Goal: Information Seeking & Learning: Compare options

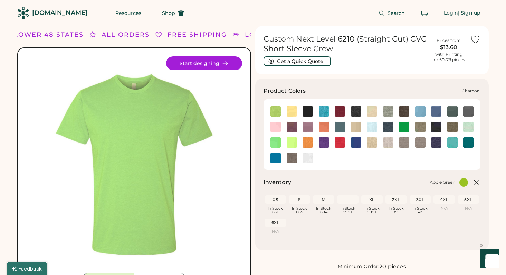
click at [357, 107] on img at bounding box center [356, 111] width 10 height 10
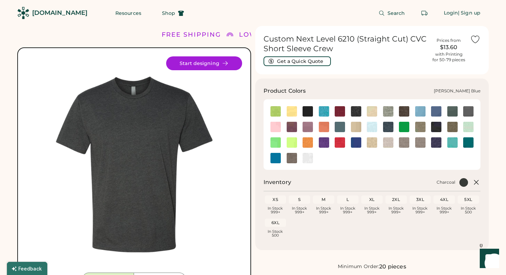
click at [341, 124] on img at bounding box center [340, 127] width 10 height 10
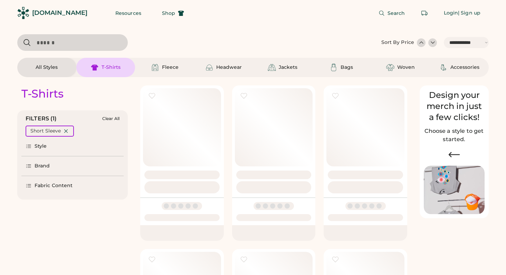
select select "*****"
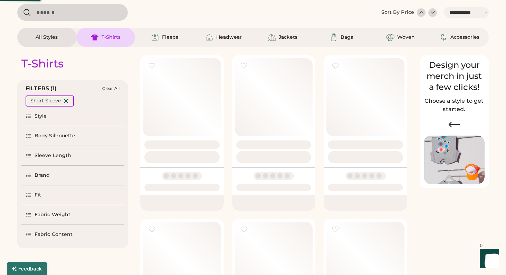
select select "*"
select select "*****"
select select "*"
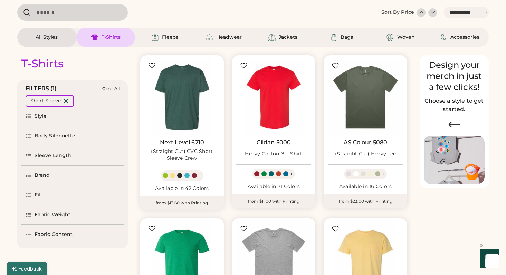
click at [76, 12] on input "input" at bounding box center [72, 12] width 110 height 17
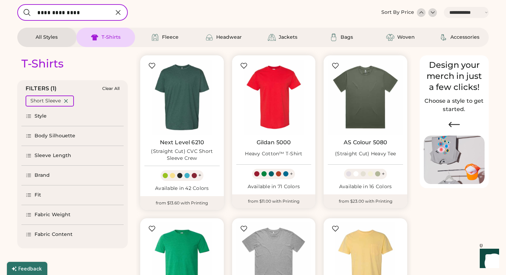
type input "**********"
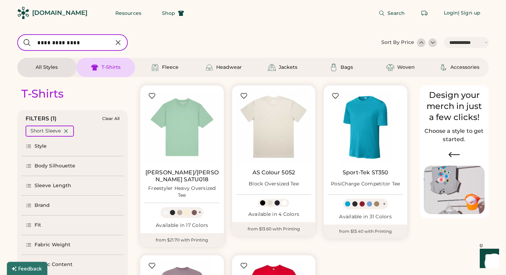
click at [120, 43] on icon at bounding box center [118, 42] width 8 height 8
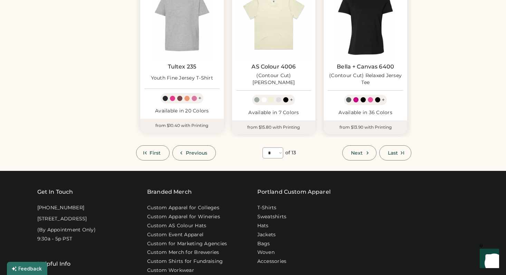
scroll to position [593, 0]
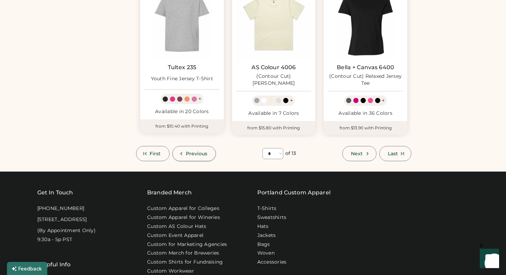
click at [193, 151] on span "Previous" at bounding box center [197, 153] width 22 height 5
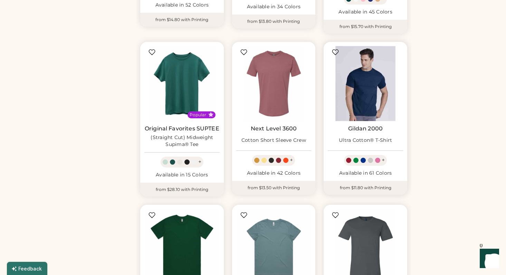
scroll to position [376, 0]
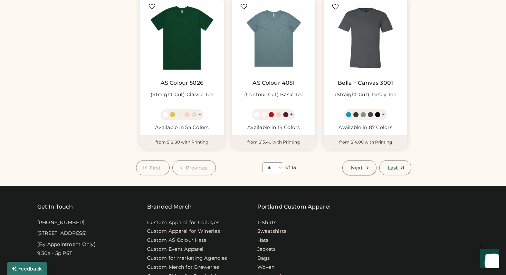
click at [356, 162] on button "Next" at bounding box center [359, 167] width 34 height 15
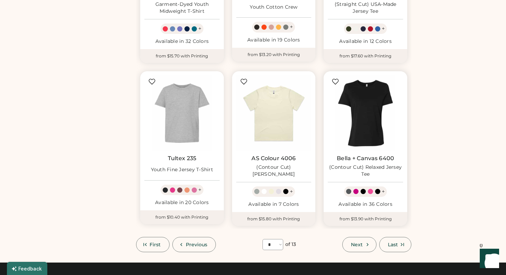
scroll to position [511, 0]
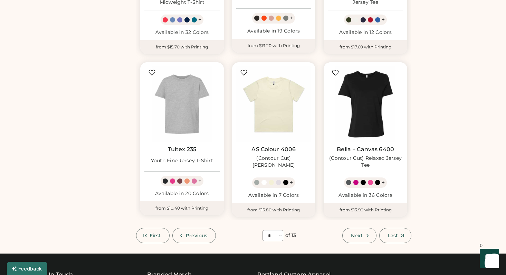
click at [354, 233] on span "Next" at bounding box center [357, 235] width 12 height 5
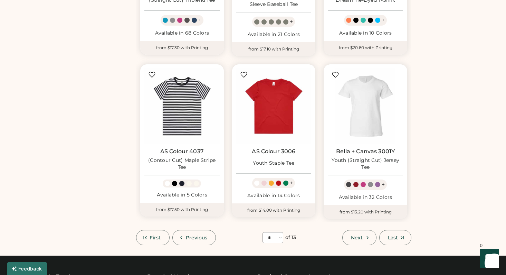
scroll to position [522, 0]
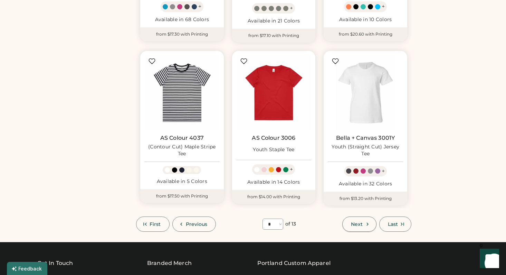
click at [356, 221] on span "Next" at bounding box center [357, 223] width 12 height 5
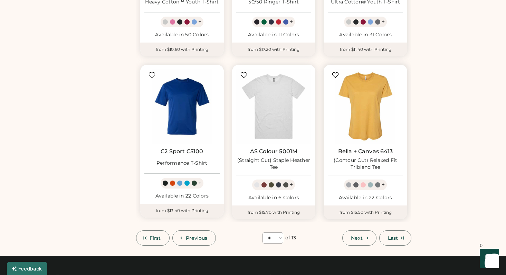
scroll to position [506, 0]
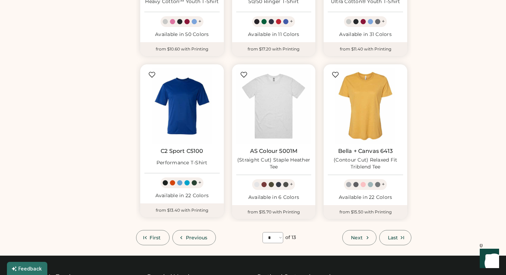
click at [358, 235] on span "Next" at bounding box center [357, 237] width 12 height 5
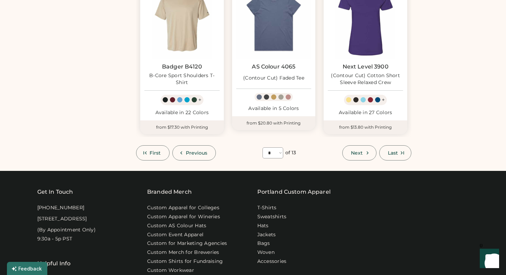
scroll to position [606, 0]
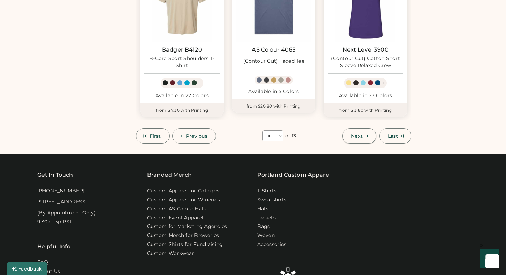
click at [356, 133] on span "Next" at bounding box center [357, 135] width 12 height 5
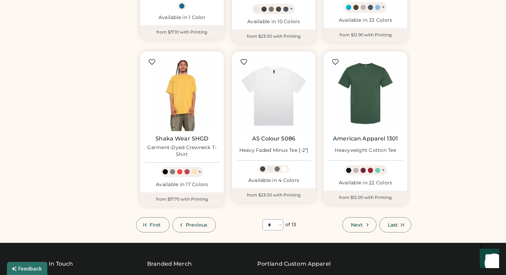
scroll to position [523, 0]
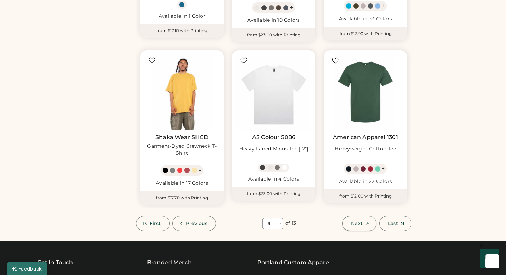
click at [363, 220] on button "Next" at bounding box center [359, 222] width 34 height 15
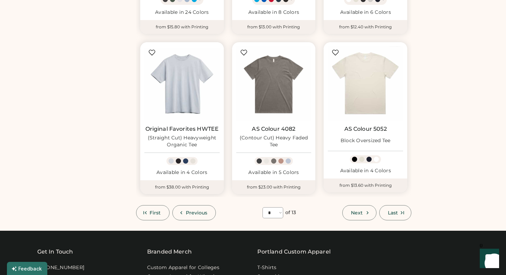
scroll to position [551, 0]
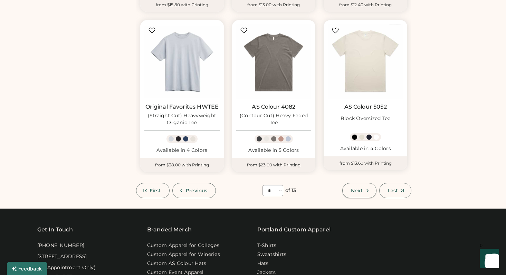
click at [364, 189] on icon at bounding box center [367, 190] width 6 height 6
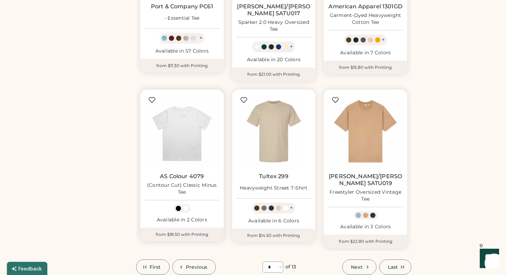
scroll to position [524, 0]
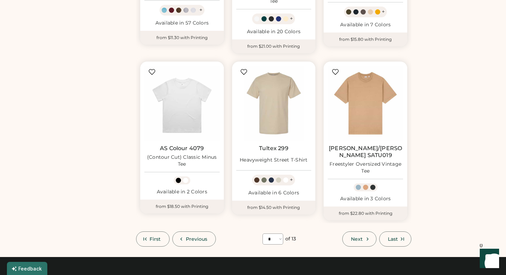
click at [363, 231] on button "Next" at bounding box center [359, 238] width 34 height 15
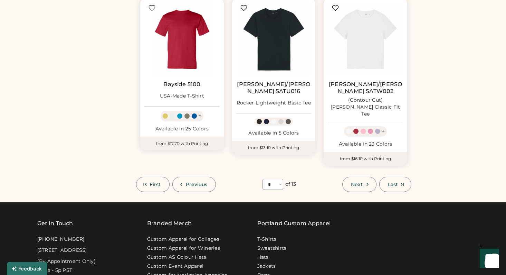
scroll to position [581, 0]
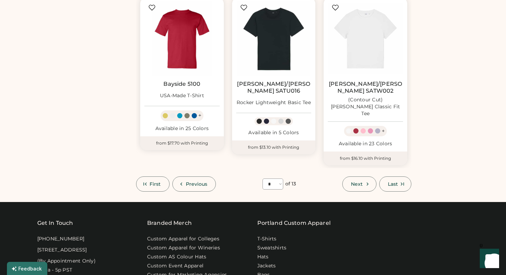
click at [358, 181] on span "Next" at bounding box center [357, 183] width 12 height 5
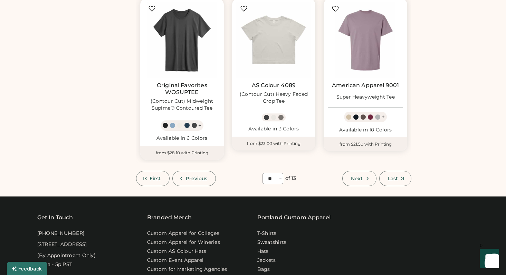
scroll to position [588, 0]
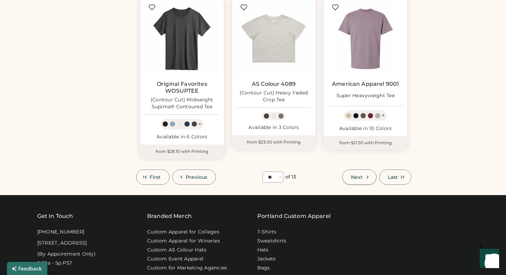
click at [357, 174] on span "Next" at bounding box center [357, 176] width 12 height 5
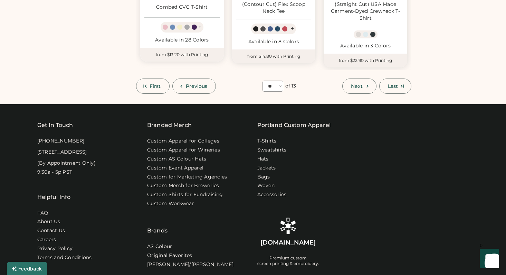
scroll to position [652, 0]
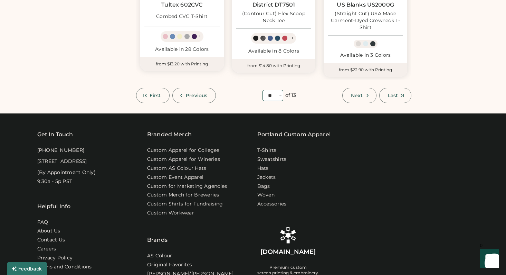
select select "*"
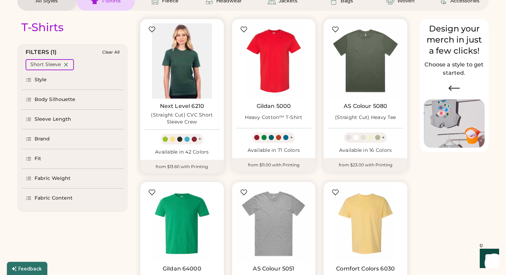
click at [186, 63] on img at bounding box center [181, 60] width 75 height 75
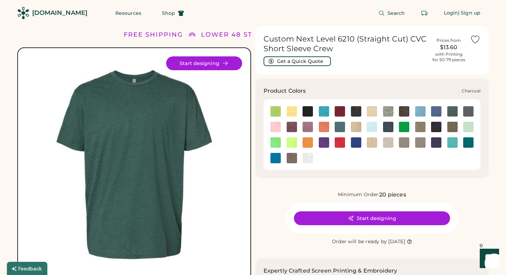
click at [349, 111] on div at bounding box center [356, 111] width 16 height 10
click at [355, 112] on img at bounding box center [356, 111] width 10 height 10
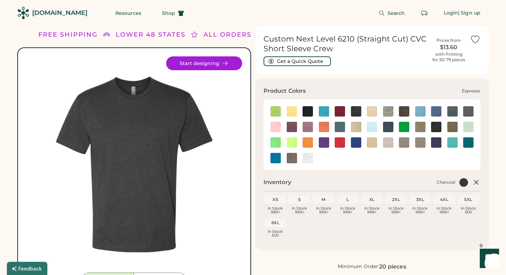
click at [404, 111] on img at bounding box center [404, 111] width 10 height 10
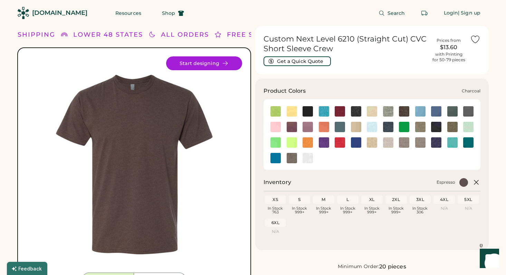
click at [358, 109] on img at bounding box center [356, 111] width 10 height 10
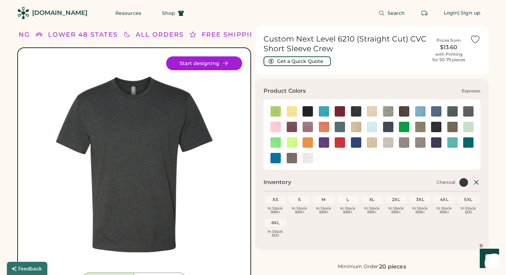
click at [402, 111] on img at bounding box center [404, 111] width 10 height 10
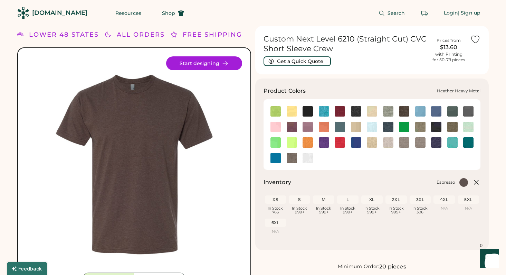
click at [469, 113] on img at bounding box center [468, 111] width 10 height 10
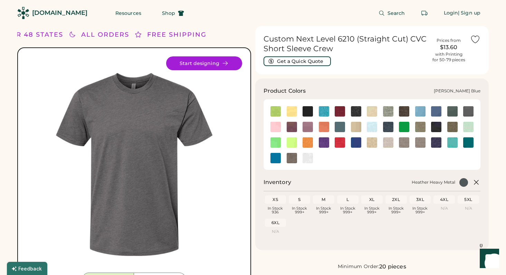
click at [339, 123] on img at bounding box center [340, 127] width 10 height 10
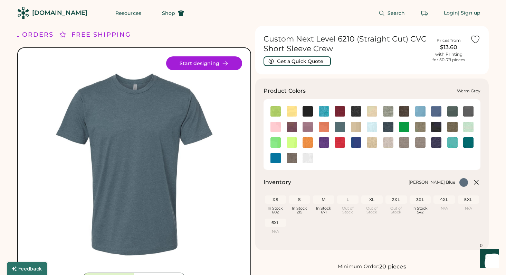
click at [292, 160] on img at bounding box center [292, 158] width 10 height 10
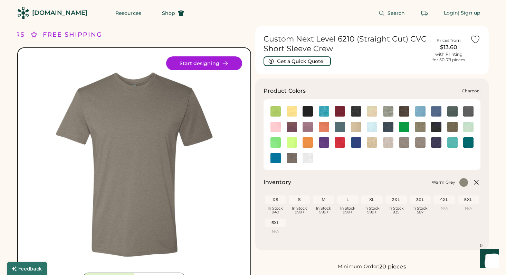
click at [355, 111] on img at bounding box center [356, 111] width 10 height 10
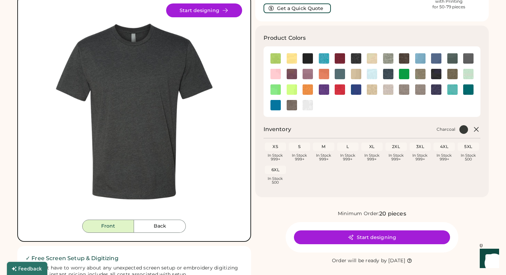
scroll to position [54, 0]
